Goal: Task Accomplishment & Management: Manage account settings

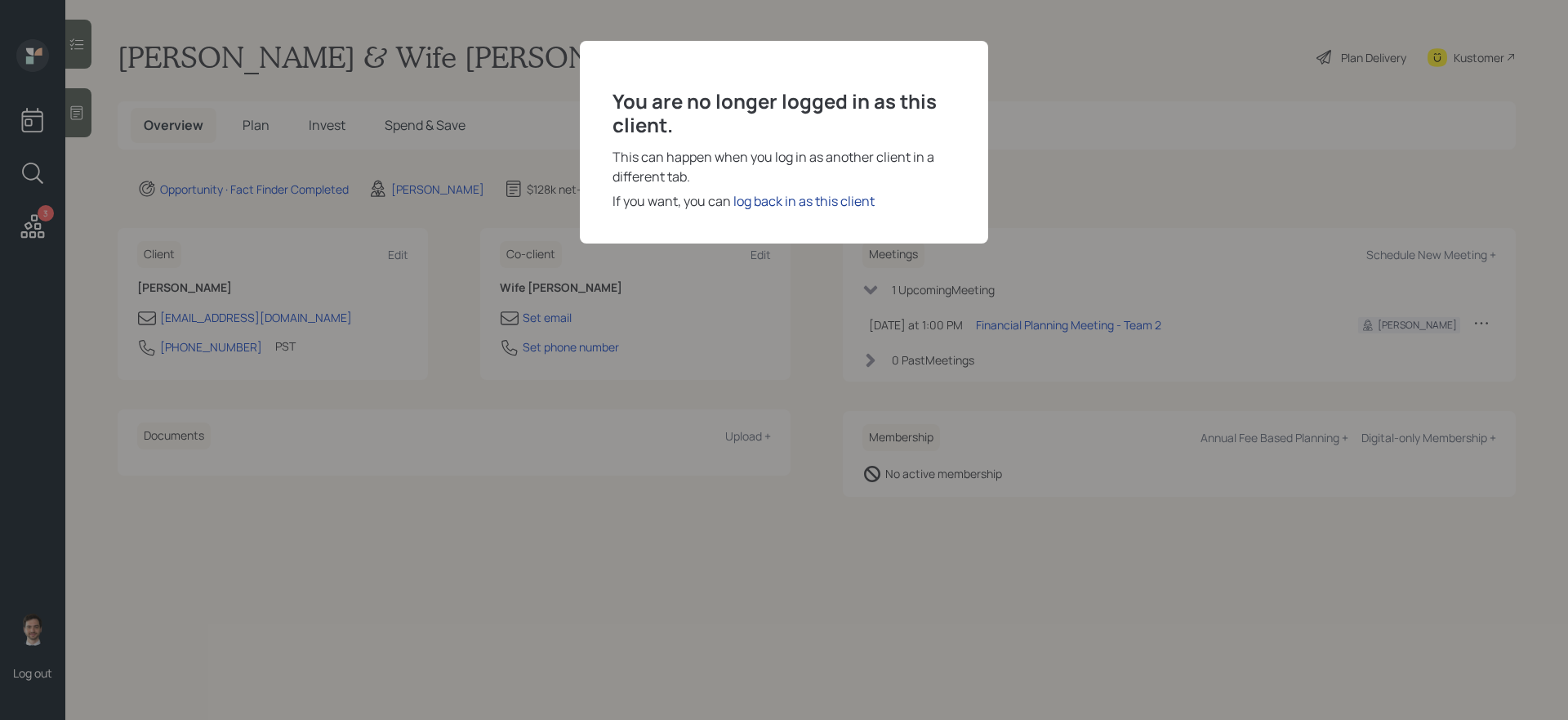
click at [771, 203] on div "log back in as this client" at bounding box center [804, 200] width 142 height 20
